Goal: Find specific page/section: Find specific page/section

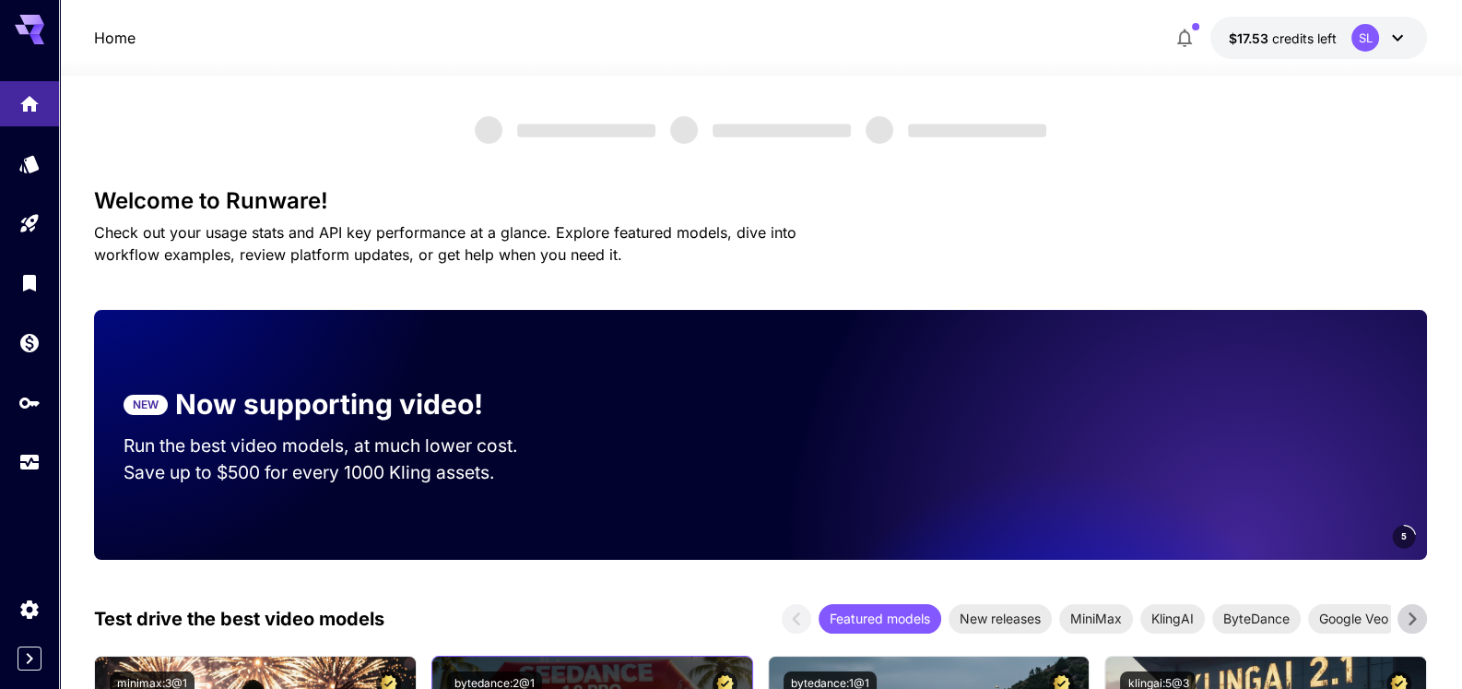
scroll to position [368, 0]
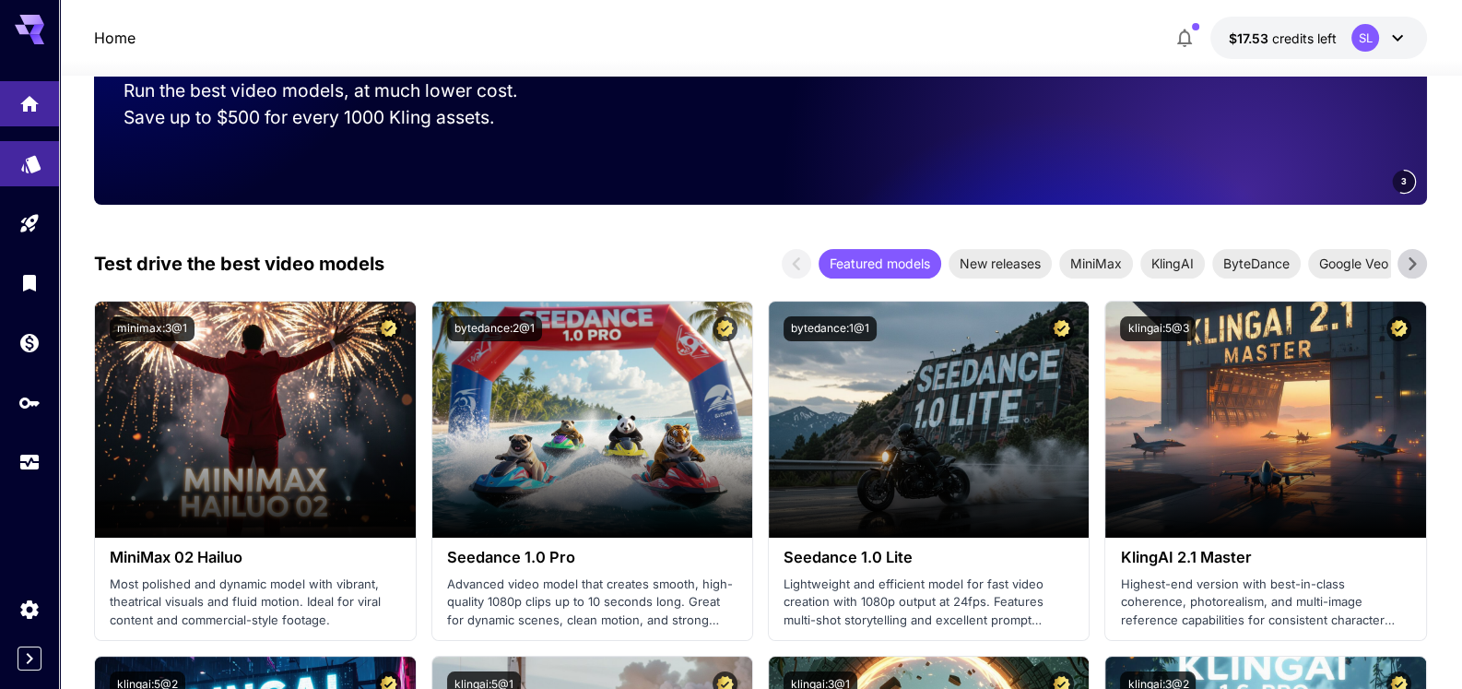
click at [18, 160] on link at bounding box center [29, 163] width 59 height 45
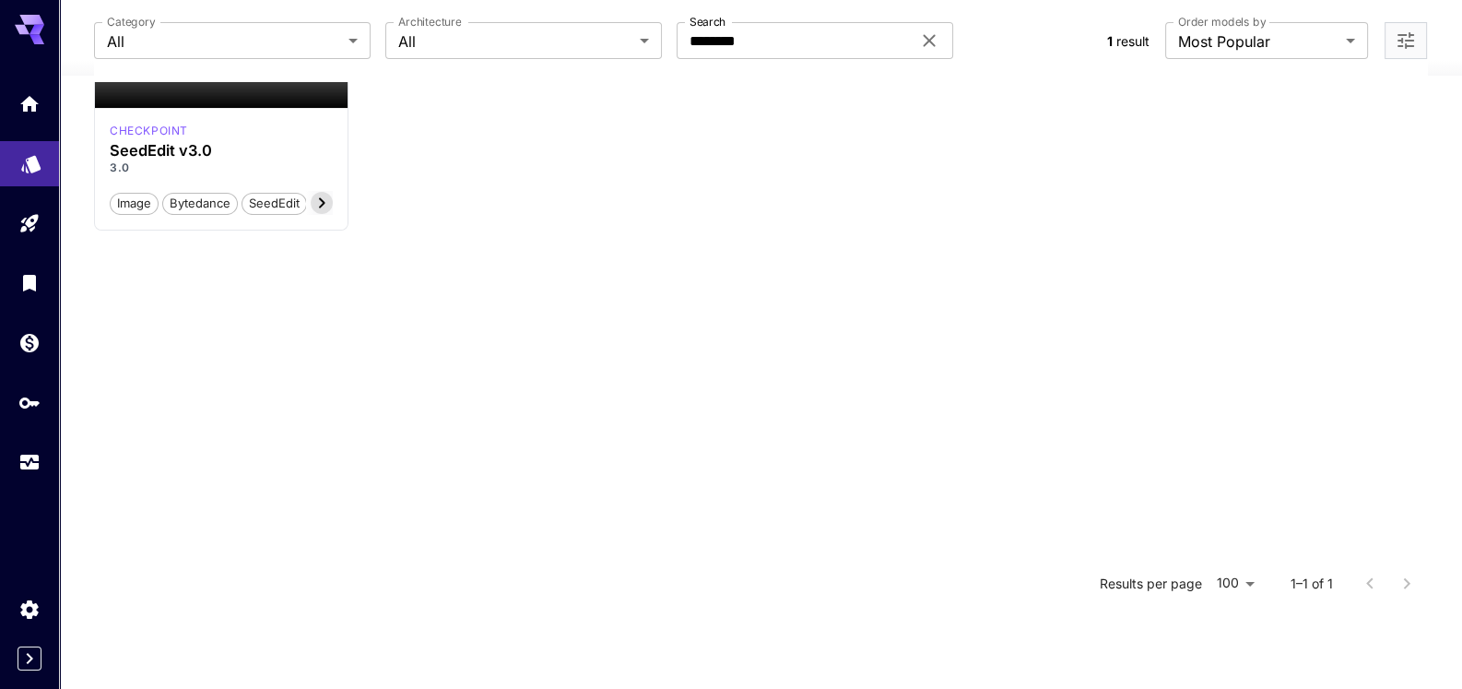
scroll to position [360, 0]
click at [196, 147] on h3 "SeedEdit v3.0" at bounding box center [221, 152] width 223 height 18
click at [137, 153] on h3 "SeedEdit v3.0" at bounding box center [221, 152] width 223 height 18
click at [28, 458] on icon "Usage" at bounding box center [31, 456] width 22 height 22
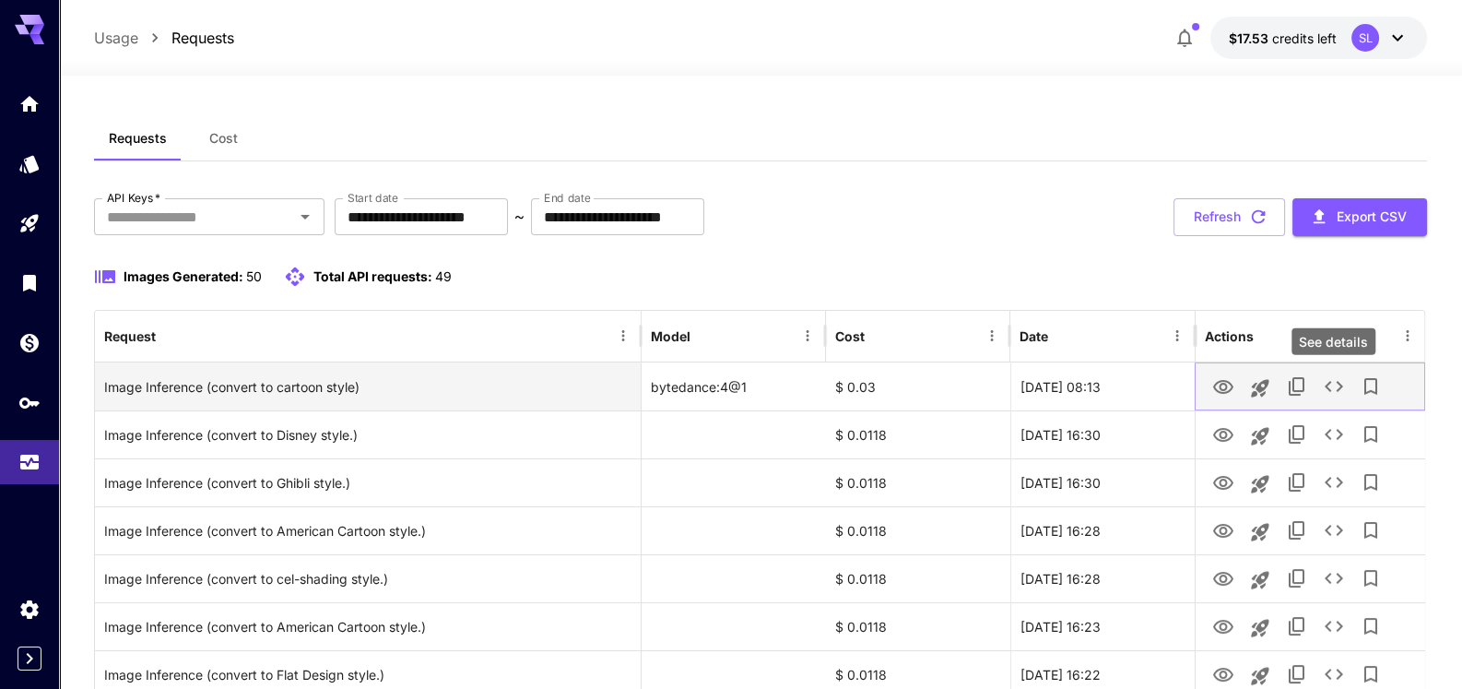
click at [1333, 390] on icon "See details" at bounding box center [1333, 386] width 22 height 22
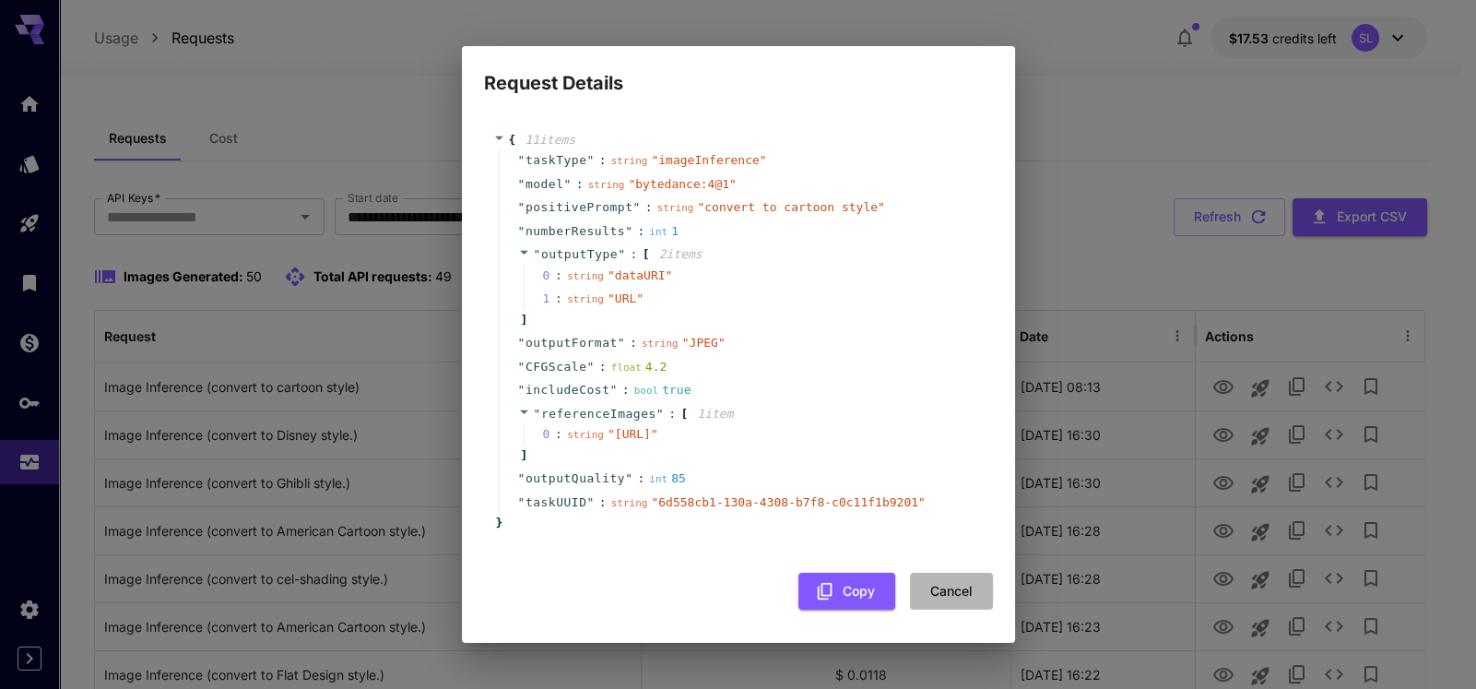
click at [937, 610] on button "Cancel" at bounding box center [951, 592] width 83 height 38
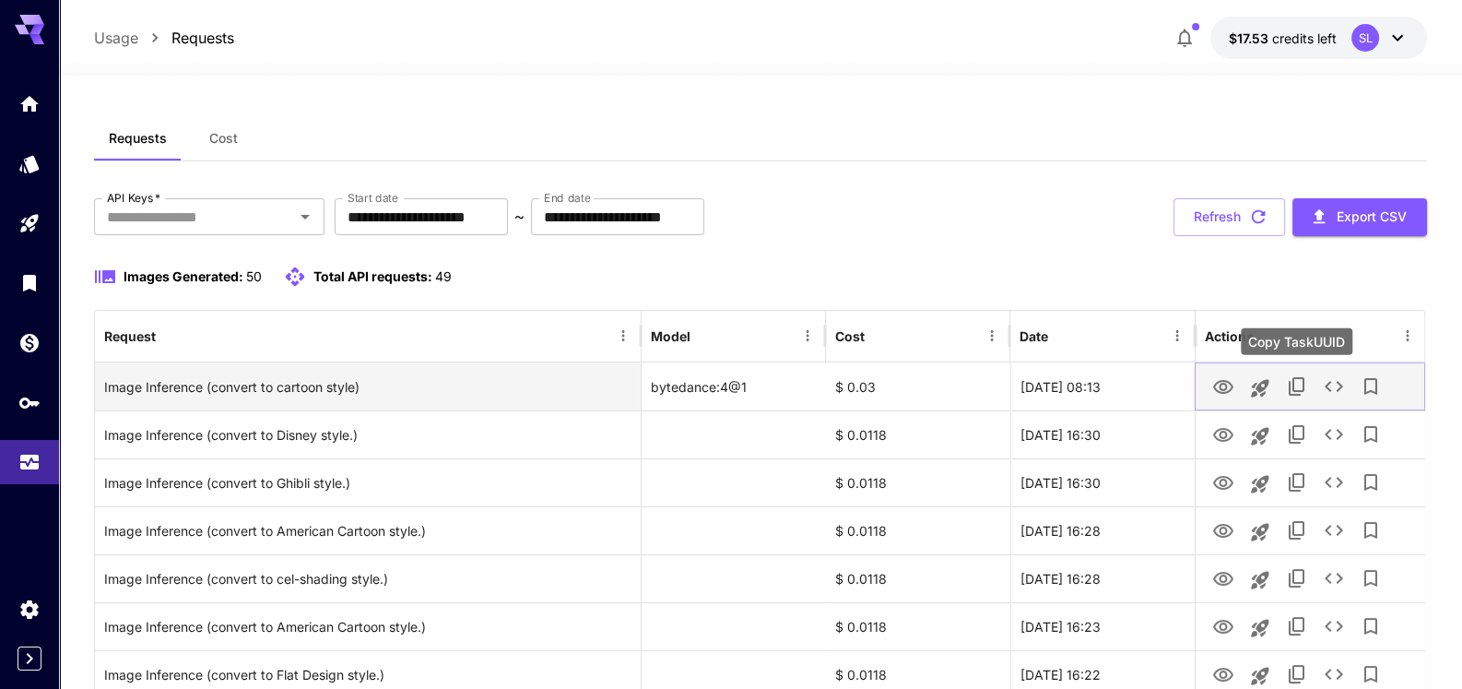
click at [1294, 386] on icon "Copy TaskUUID" at bounding box center [1296, 386] width 22 height 22
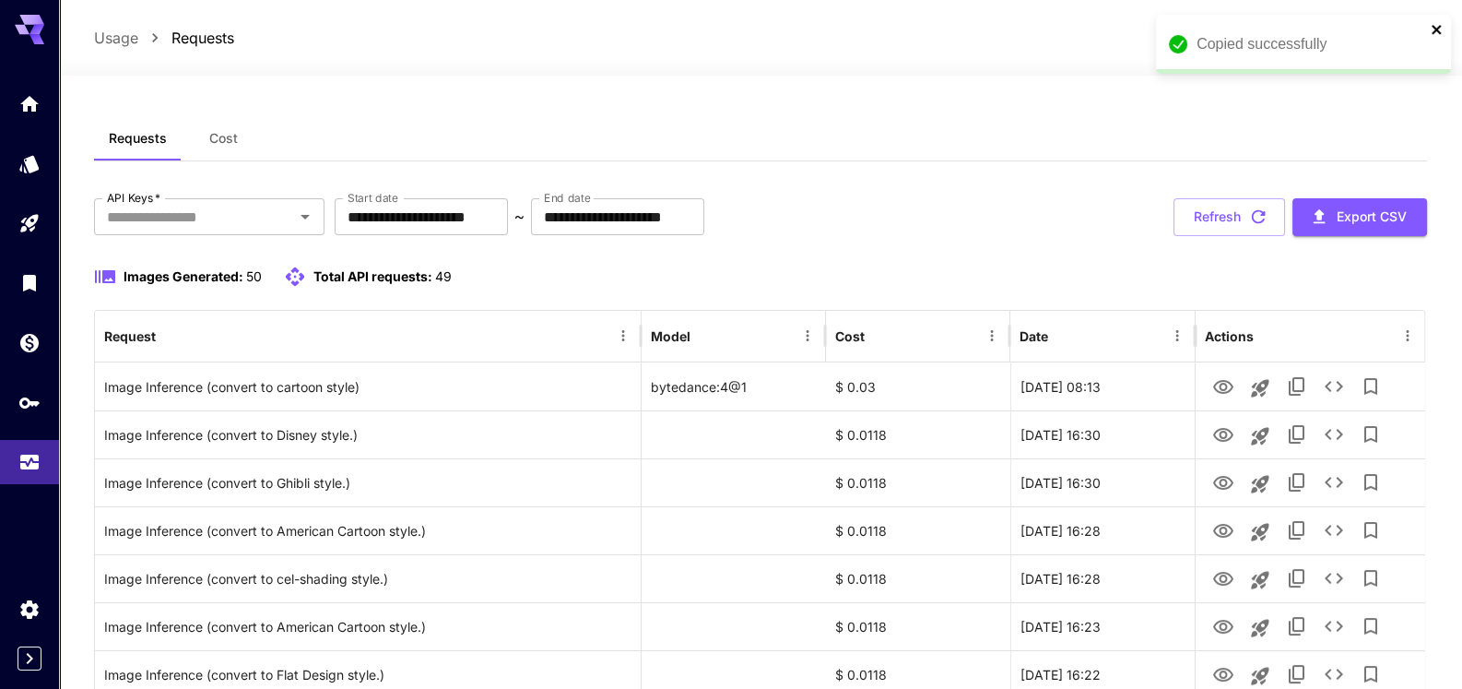
click at [1438, 30] on icon "close" at bounding box center [1437, 29] width 13 height 15
